Goal: Communication & Community: Answer question/provide support

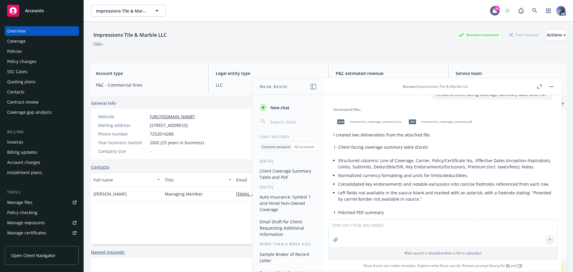
scroll to position [27, 0]
click at [390, 125] on span "impressions_coverage_summary.xlsx" at bounding box center [375, 123] width 52 height 4
click at [430, 119] on div "pdf impressions_coverage_summary.pdf" at bounding box center [439, 123] width 68 height 15
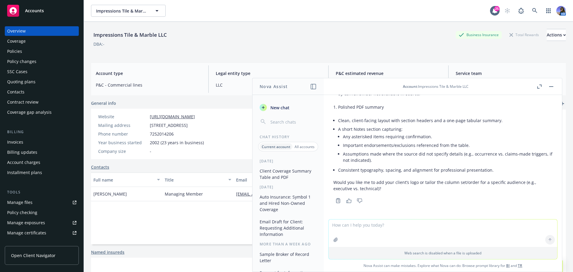
scroll to position [132, 0]
click at [355, 228] on textarea at bounding box center [442, 232] width 229 height 27
click at [347, 226] on textarea "create a clean coverage summary on PDG" at bounding box center [442, 233] width 229 height 28
click at [359, 226] on textarea "create a clean coverage summary on PDG" at bounding box center [442, 233] width 229 height 28
click at [443, 226] on textarea "create a clean client-facing coverage summary on PDG" at bounding box center [442, 233] width 229 height 28
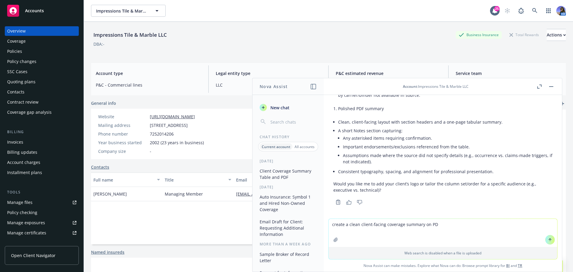
type textarea "create a clean client-facing coverage summary on PDF"
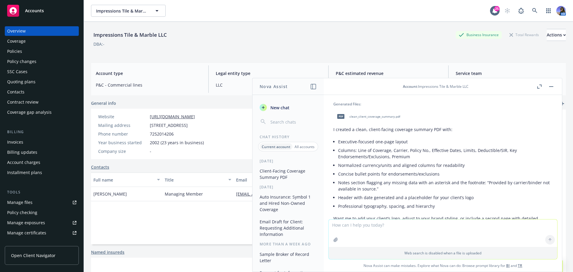
scroll to position [258, 0]
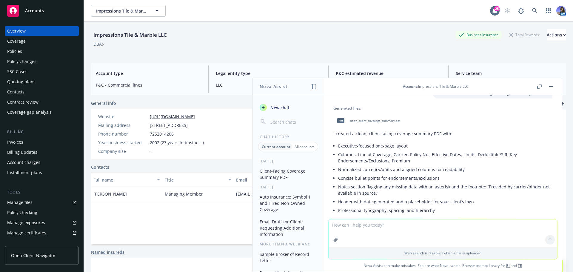
click at [367, 123] on span "clean_client_coverage_summary.pdf" at bounding box center [374, 121] width 51 height 4
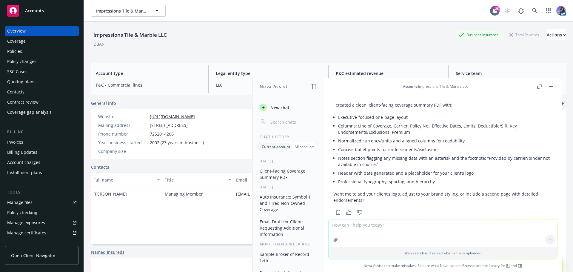
scroll to position [311, 0]
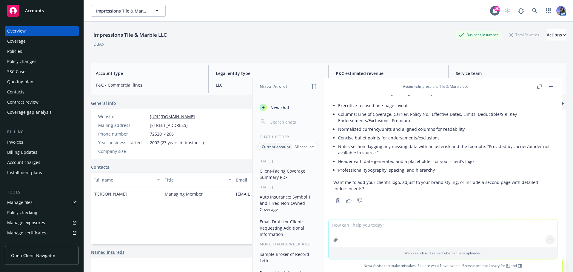
click at [270, 107] on span "New chat" at bounding box center [279, 107] width 20 height 6
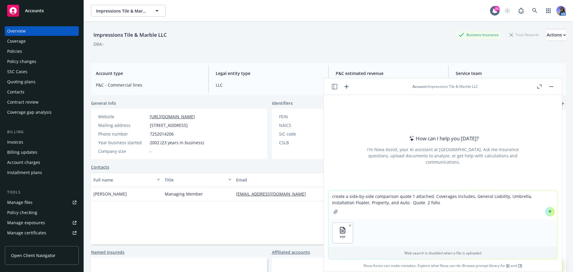
type textarea "create a side-by-side comparison quote 1 attached. Coverages includes, General …"
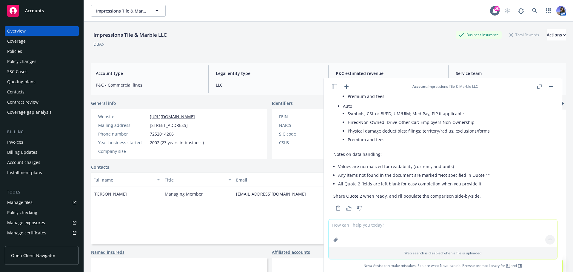
scroll to position [380, 0]
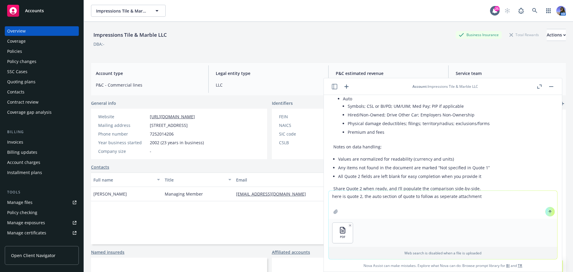
click at [443, 195] on textarea "here is quote 2, the auto section of quote to follow as seperate attachment" at bounding box center [442, 205] width 229 height 28
type textarea "here is quote 2, the auto section of quote to follow as separate attachment"
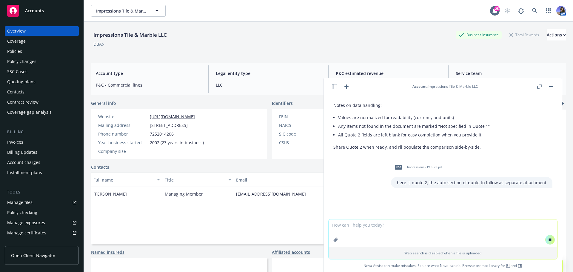
scroll to position [425, 0]
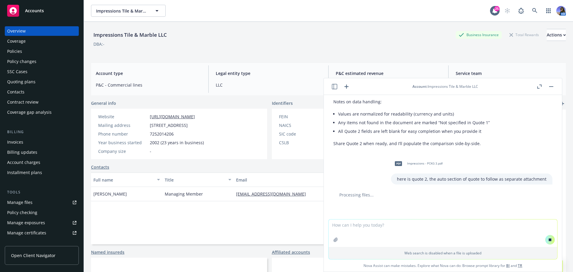
click at [333, 240] on icon "button" at bounding box center [335, 239] width 5 height 5
click at [363, 198] on textarea at bounding box center [442, 204] width 229 height 27
type textarea "here is the auto for quote 2, different carrier but still to be included as par…"
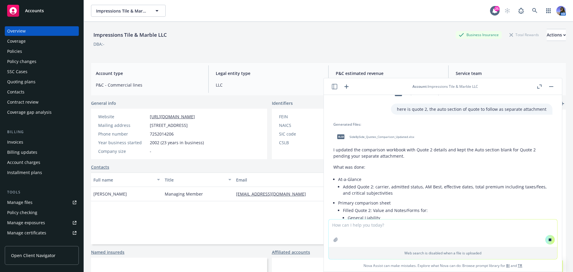
scroll to position [475, 0]
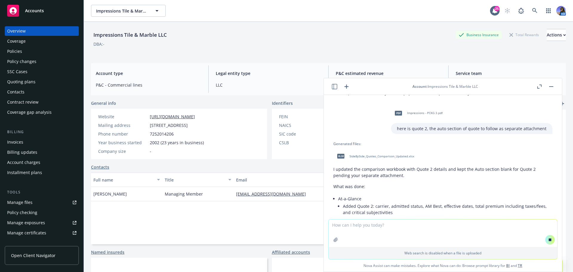
click at [367, 155] on span "SideBySide_Quotes_Comparison_Updated.xlsx" at bounding box center [381, 156] width 65 height 4
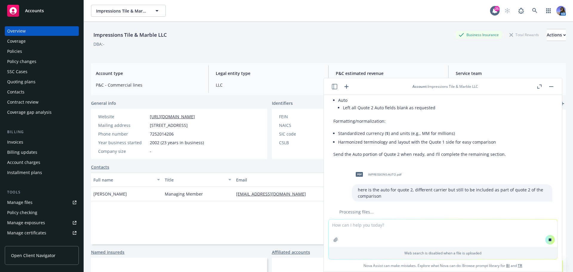
scroll to position [846, 0]
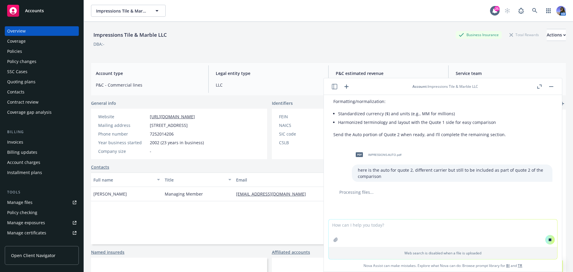
click at [339, 223] on textarea at bounding box center [442, 232] width 229 height 27
type textarea "p"
type textarea "c"
type textarea "create a client facing side by side coverage comparison in PDF"
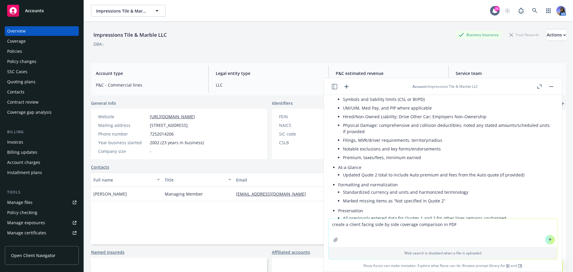
scroll to position [1035, 0]
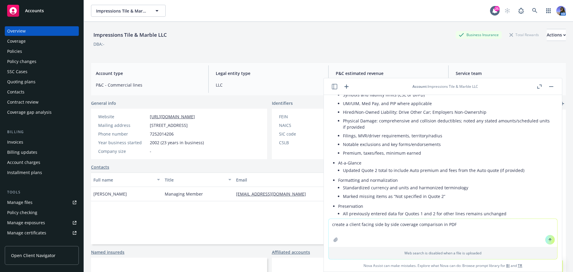
click at [546, 242] on button at bounding box center [550, 240] width 10 height 10
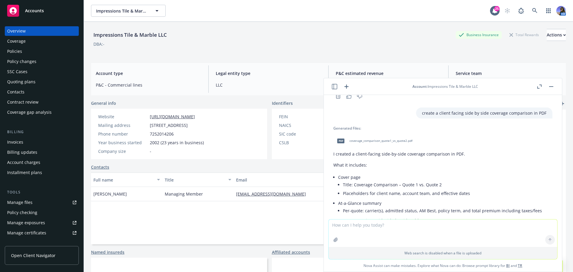
scroll to position [1184, 0]
click at [364, 143] on span "coverage_comparison_quote1_vs_quote2.pdf" at bounding box center [380, 141] width 63 height 4
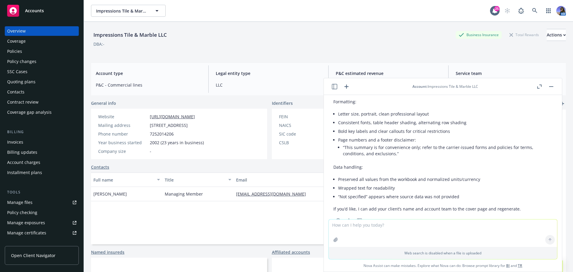
scroll to position [1396, 0]
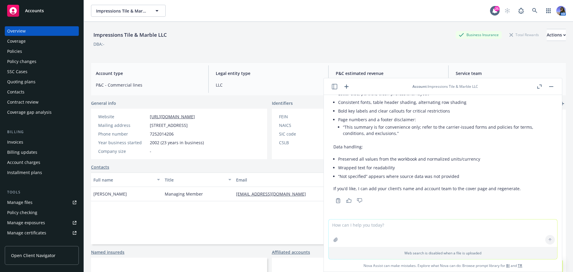
click at [358, 224] on textarea at bounding box center [442, 232] width 229 height 27
type textarea "put together a PDF client-facing coverage summary per the attached quote"
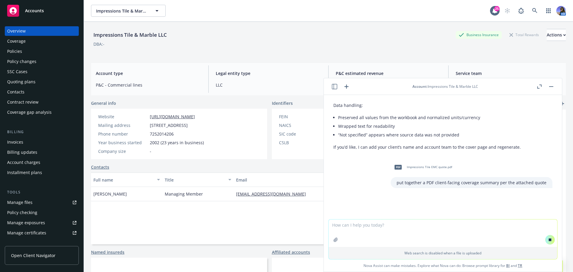
scroll to position [1405, 0]
click at [550, 88] on button "button" at bounding box center [550, 86] width 7 height 7
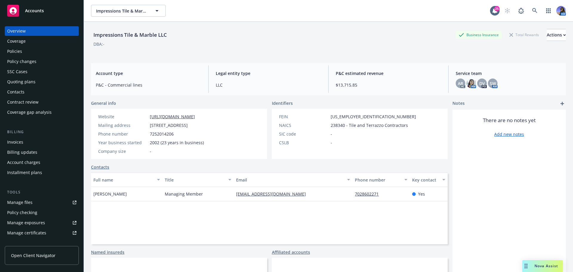
click at [527, 265] on icon "Drag to move" at bounding box center [525, 265] width 3 height 5
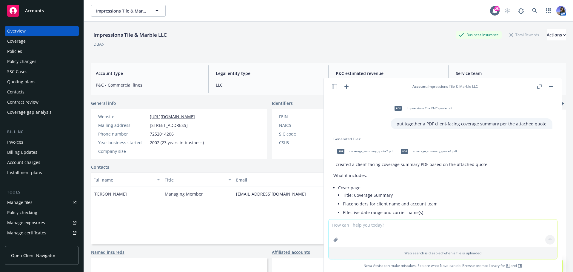
scroll to position [1506, 0]
click at [418, 151] on span "coverage_summary_quote1.pdf" at bounding box center [435, 152] width 44 height 4
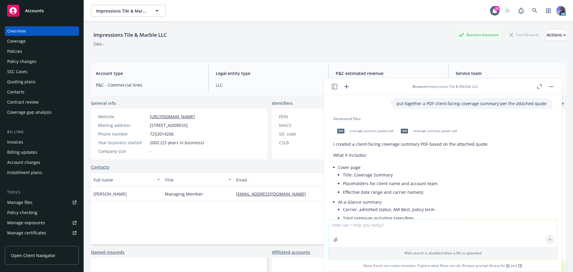
scroll to position [1527, 0]
click at [381, 132] on span "coverage_summary_quote2.pdf" at bounding box center [371, 131] width 44 height 4
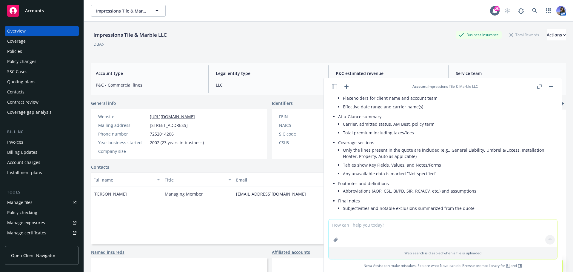
scroll to position [1612, 0]
